Goal: Task Accomplishment & Management: Use online tool/utility

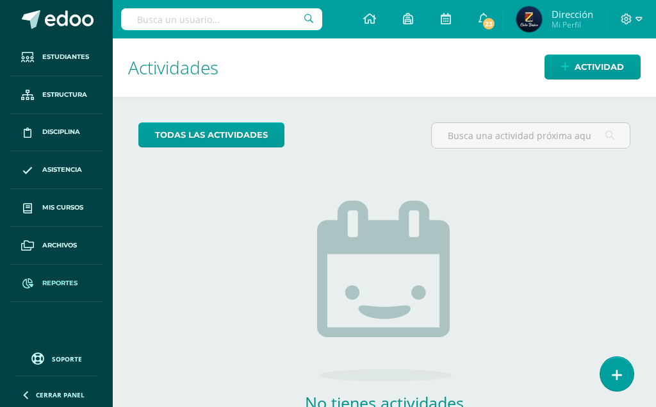
click at [62, 272] on link "Reportes" at bounding box center [56, 284] width 92 height 38
click at [54, 281] on span "Reportes" at bounding box center [59, 283] width 35 height 10
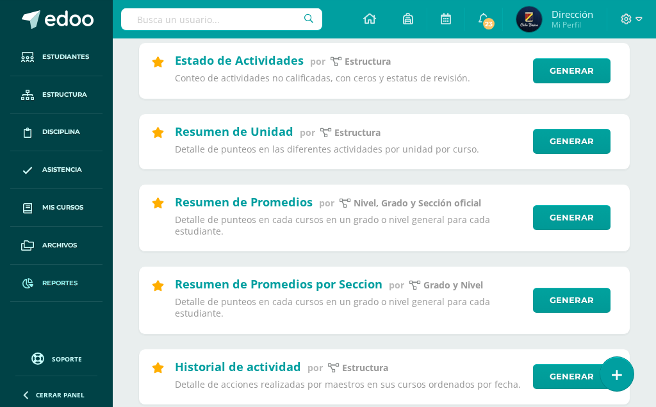
scroll to position [196, 0]
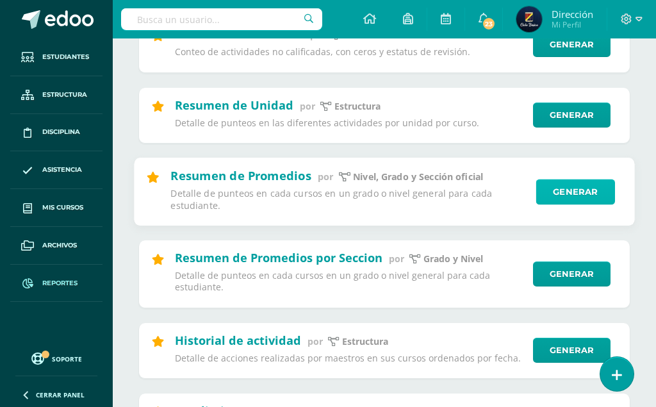
click at [558, 186] on link "Generar" at bounding box center [575, 192] width 79 height 26
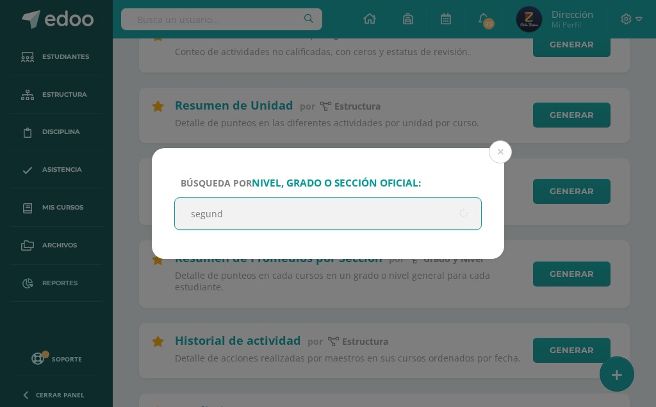
type input "segundo"
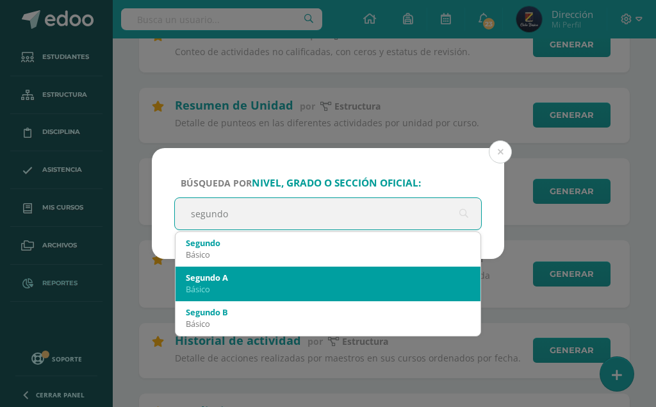
click at [324, 281] on div "Segundo A" at bounding box center [328, 278] width 284 height 12
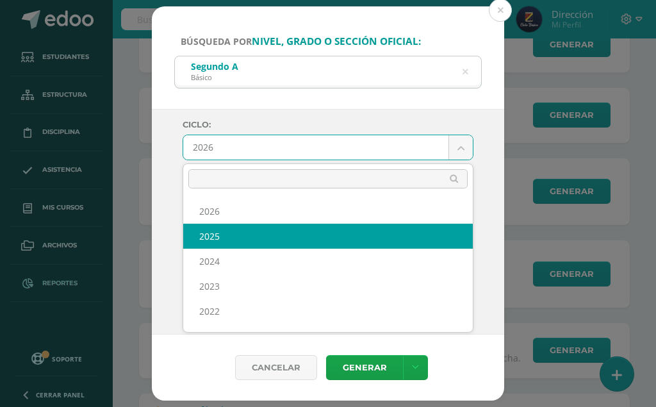
select select "6"
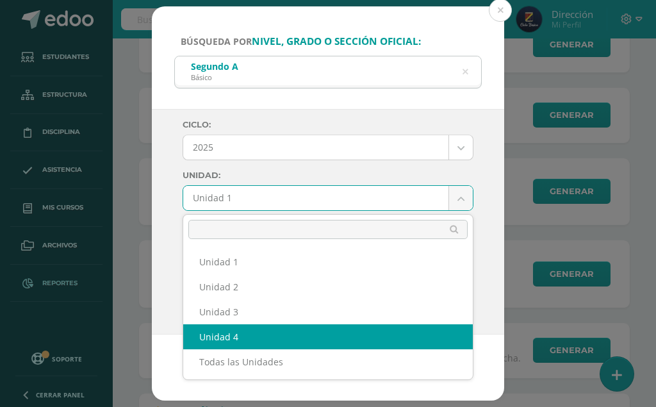
select select "Unidad 4"
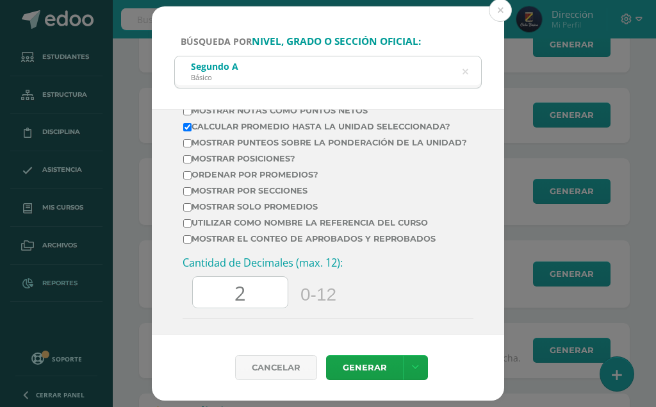
scroll to position [511, 0]
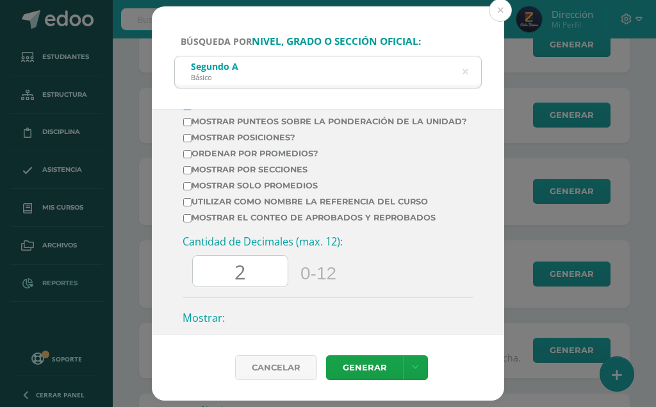
drag, startPoint x: 243, startPoint y: 275, endPoint x: 223, endPoint y: 279, distance: 20.7
click at [223, 278] on input "2" at bounding box center [240, 271] width 95 height 31
type input "0"
click at [415, 365] on icon at bounding box center [415, 367] width 7 height 11
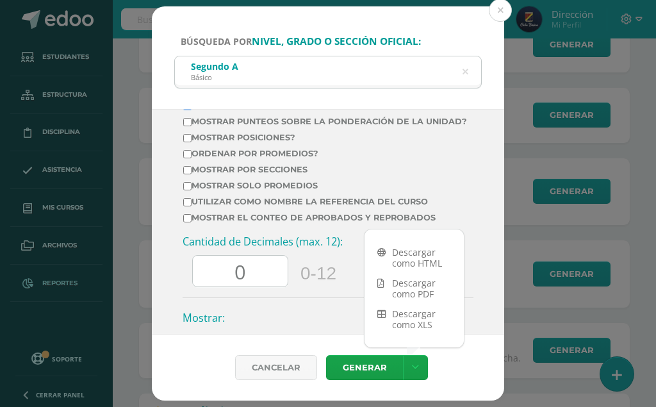
click at [335, 315] on div "Ciclo: 2025 2026 2025 2024 2023 2022 2021 2020 Unidad: Unidad 4 Unidad 1 Unidad…" at bounding box center [328, 22] width 291 height 826
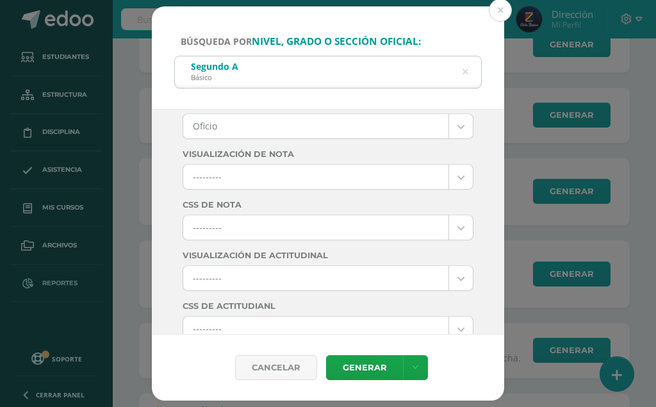
scroll to position [0, 0]
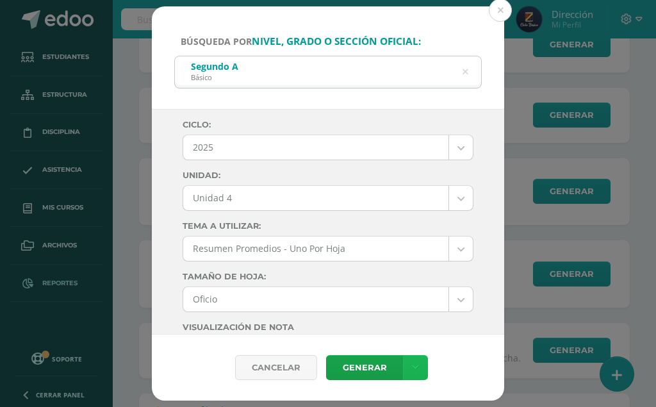
click at [418, 363] on link at bounding box center [415, 367] width 25 height 25
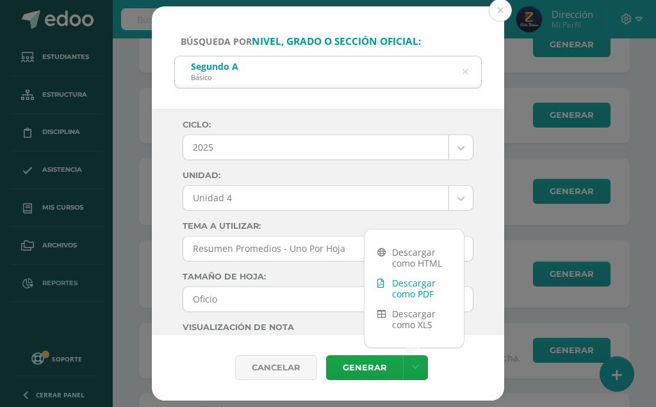
click at [417, 286] on link "Descargar como PDF" at bounding box center [414, 288] width 99 height 31
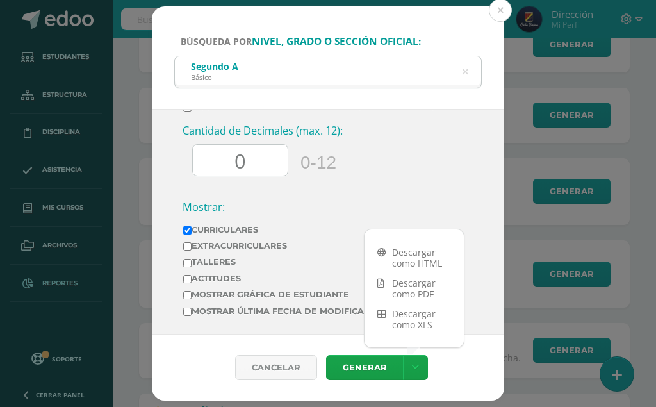
scroll to position [629, 0]
